Goal: Transaction & Acquisition: Purchase product/service

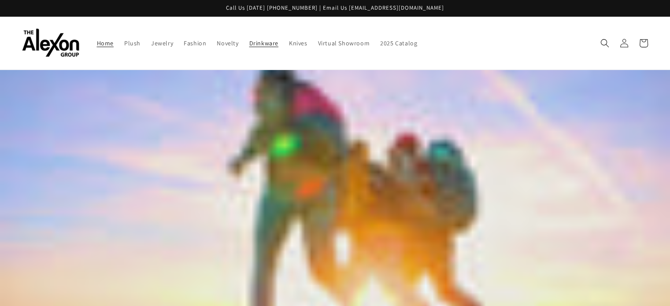
click at [249, 42] on span "Drinkware" at bounding box center [263, 43] width 29 height 8
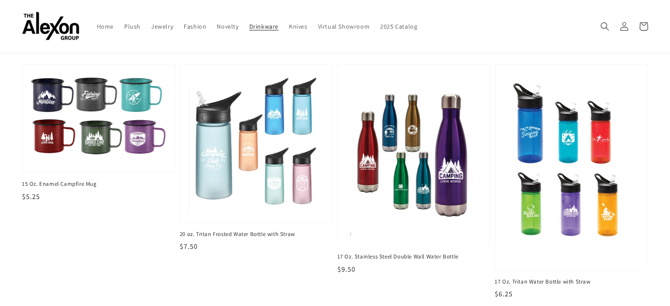
scroll to position [44, 0]
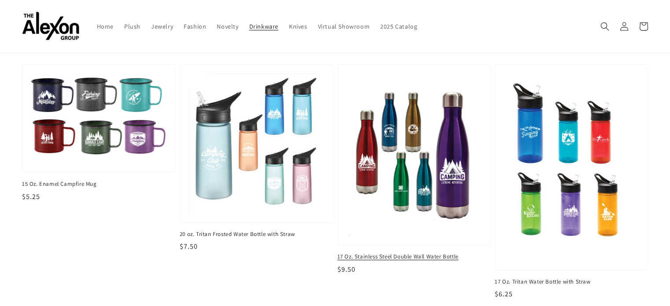
click at [389, 199] on img at bounding box center [413, 155] width 139 height 168
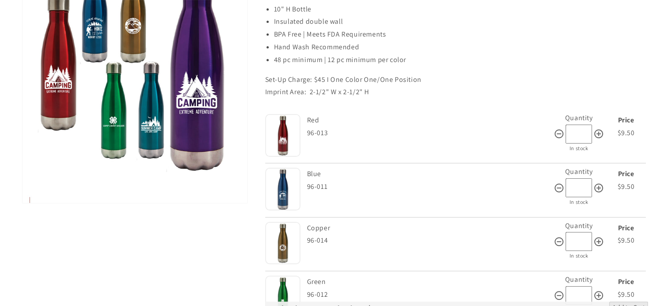
scroll to position [176, 0]
